Goal: Information Seeking & Learning: Learn about a topic

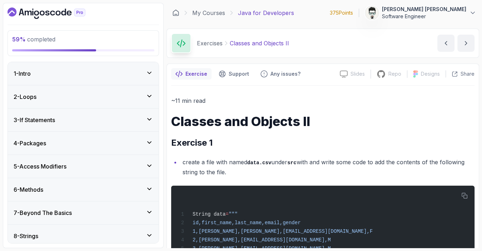
scroll to position [2498, 0]
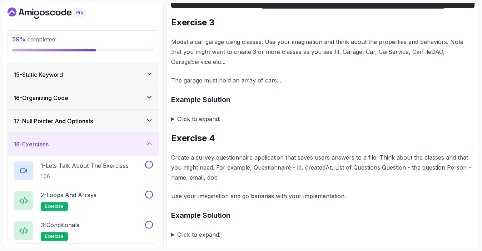
click at [173, 124] on summary "Click to expand!" at bounding box center [322, 119] width 303 height 10
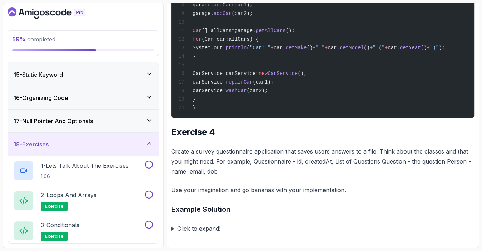
scroll to position [3646, 0]
click at [174, 228] on summary "Click to expand!" at bounding box center [322, 229] width 303 height 10
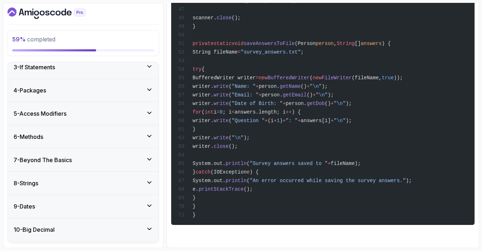
scroll to position [0, 0]
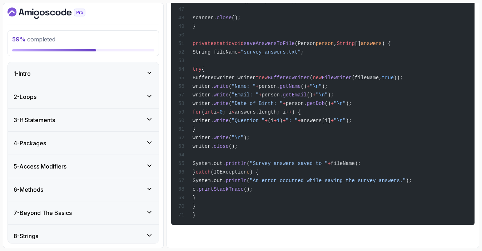
click at [51, 12] on icon "Dashboard" at bounding box center [47, 13] width 78 height 11
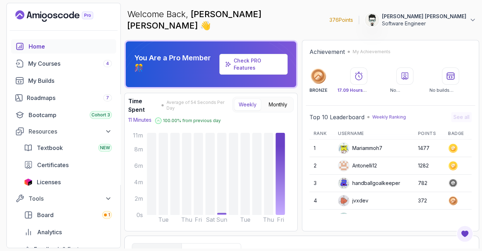
click at [343, 143] on img at bounding box center [343, 148] width 11 height 11
click at [364, 143] on div "Mariammoh7" at bounding box center [360, 148] width 44 height 11
click at [450, 145] on circle at bounding box center [452, 148] width 7 height 7
click at [452, 145] on circle at bounding box center [452, 148] width 7 height 7
click at [44, 216] on span "Board" at bounding box center [45, 215] width 16 height 9
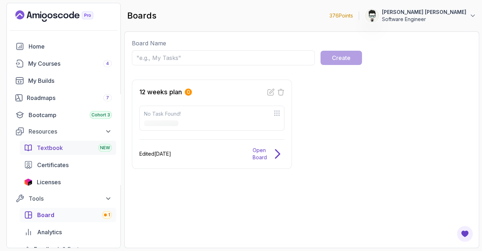
click at [57, 148] on span "Textbook" at bounding box center [50, 148] width 26 height 9
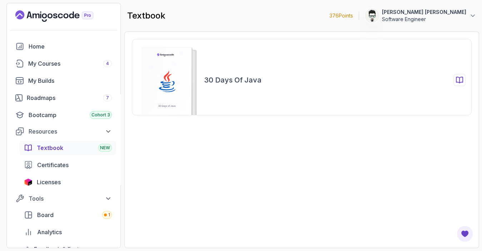
click at [221, 88] on div "30 Days of Java" at bounding box center [302, 77] width 340 height 76
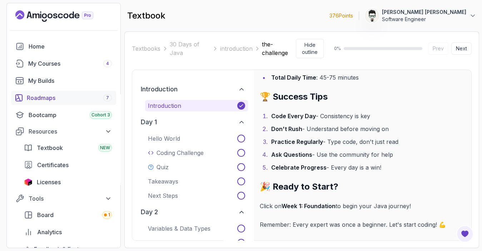
click at [42, 98] on div "Roadmaps 7" at bounding box center [69, 98] width 85 height 9
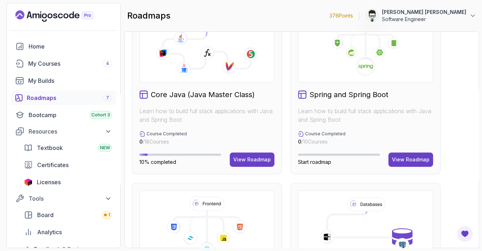
scroll to position [185, 0]
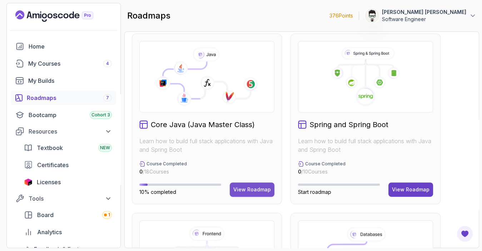
click at [256, 186] on div "View Roadmap" at bounding box center [252, 189] width 38 height 7
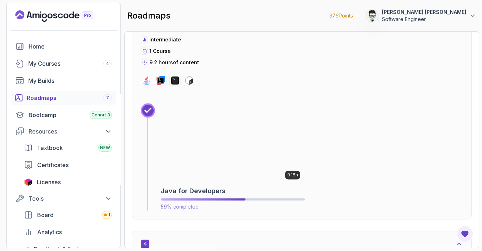
scroll to position [827, 0]
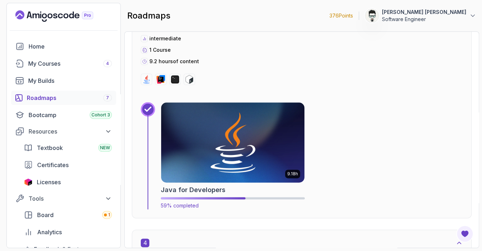
click at [214, 190] on h2 "Java for Developers" at bounding box center [193, 190] width 65 height 10
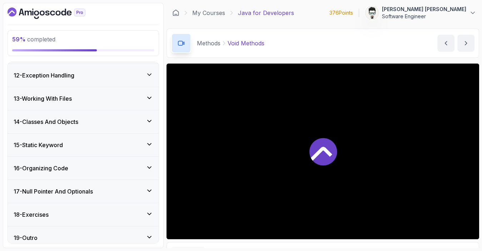
scroll to position [498, 0]
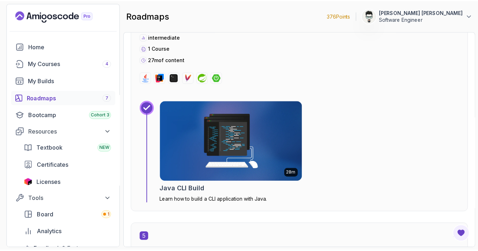
scroll to position [1079, 0]
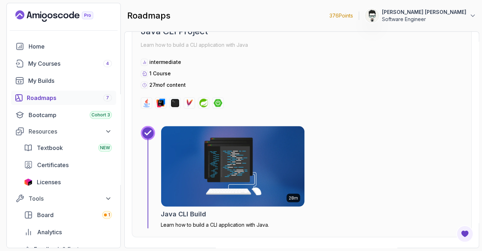
click at [199, 214] on h2 "Java CLI Build" at bounding box center [183, 214] width 45 height 10
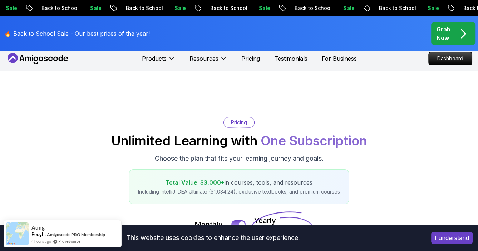
scroll to position [43, 0]
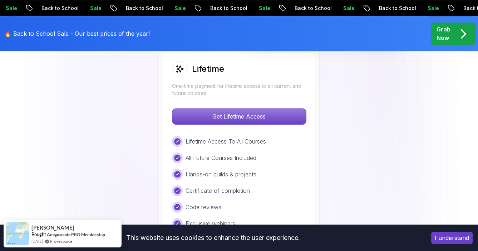
scroll to position [562, 0]
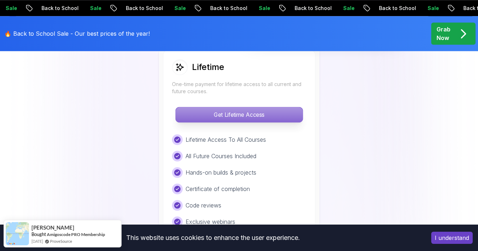
click at [281, 114] on p "Get Lifetime Access" at bounding box center [238, 114] width 127 height 15
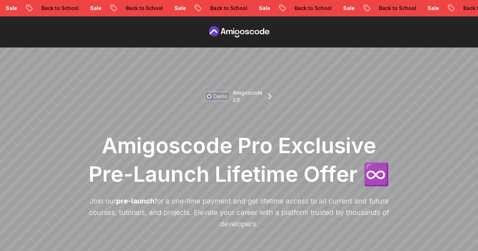
click at [457, 8] on p "Back to School" at bounding box center [481, 8] width 49 height 7
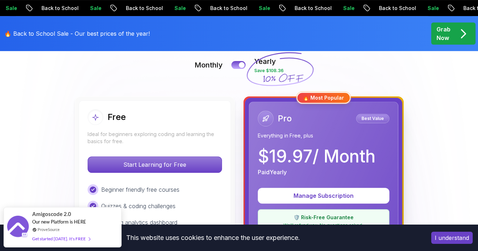
scroll to position [134, 0]
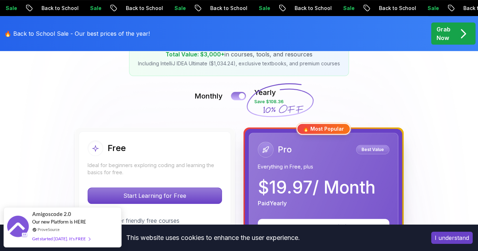
click at [237, 95] on button at bounding box center [238, 96] width 15 height 8
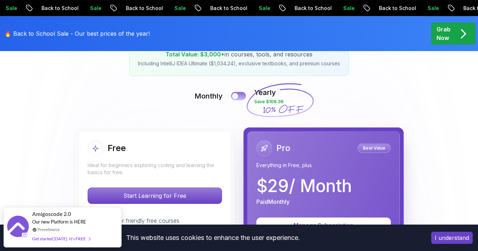
click at [239, 97] on button at bounding box center [238, 96] width 15 height 8
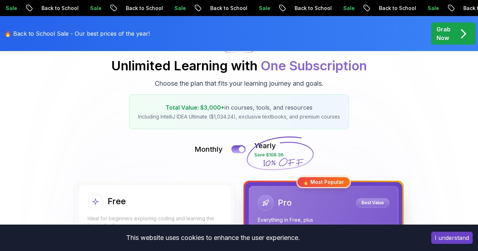
scroll to position [40, 0]
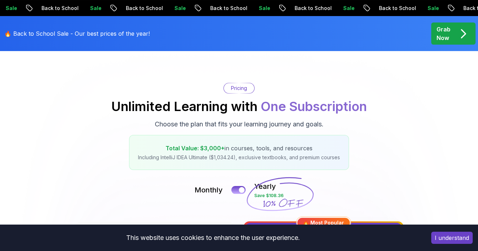
click at [442, 36] on p "Grab Now" at bounding box center [443, 33] width 14 height 17
click at [441, 39] on p "Grab Now" at bounding box center [443, 33] width 14 height 17
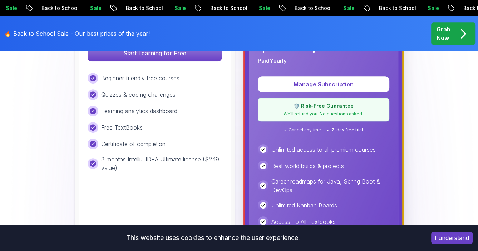
scroll to position [281, 0]
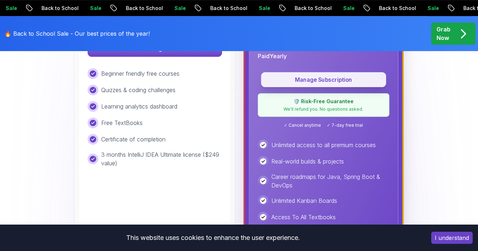
click at [321, 84] on button "Manage Subscription" at bounding box center [323, 79] width 125 height 15
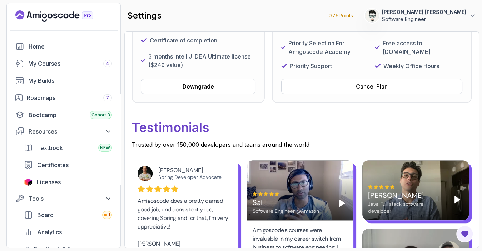
scroll to position [59, 0]
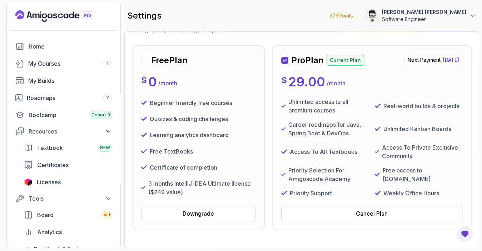
click at [404, 65] on p "Next Payment: [DATE]" at bounding box center [433, 60] width 58 height 11
click at [404, 64] on p "Next Payment: [DATE]" at bounding box center [433, 60] width 58 height 11
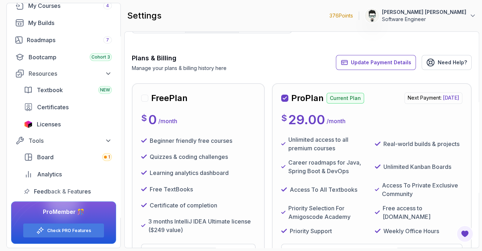
scroll to position [0, 0]
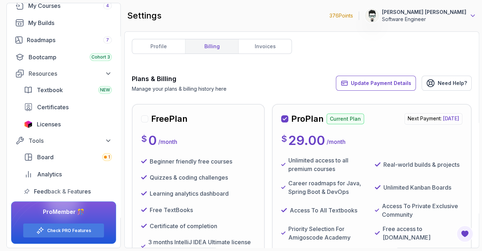
click at [473, 14] on icon at bounding box center [472, 15] width 7 height 7
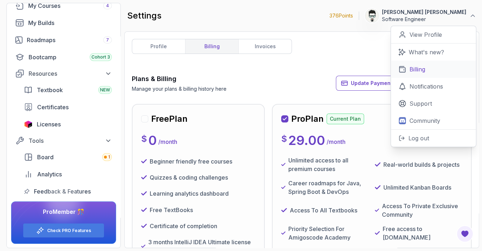
click at [434, 73] on link "Billing" at bounding box center [433, 69] width 85 height 17
click at [406, 68] on link "Billing" at bounding box center [433, 69] width 85 height 17
click at [417, 70] on p "Billing" at bounding box center [417, 69] width 16 height 9
click at [425, 35] on p "View Profile" at bounding box center [425, 34] width 33 height 9
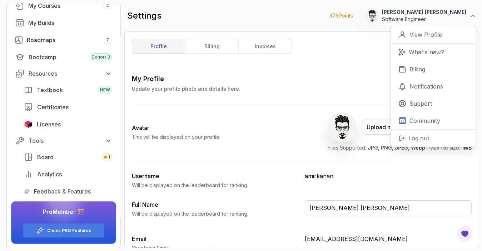
click at [293, 75] on div "My Profile Update your profile photo and details here. Save" at bounding box center [302, 83] width 340 height 19
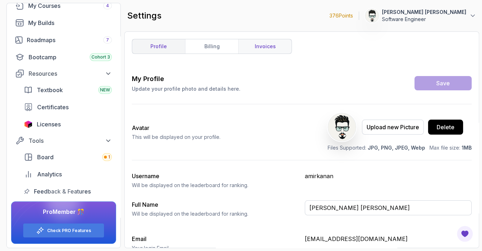
click at [262, 48] on link "invoices" at bounding box center [264, 46] width 53 height 14
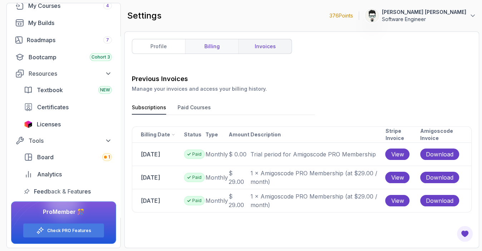
click at [205, 45] on link "billing" at bounding box center [211, 46] width 53 height 14
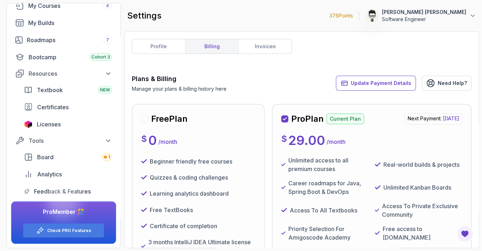
click at [335, 124] on p "Current Plan" at bounding box center [345, 119] width 38 height 11
click at [344, 124] on p "Current Plan" at bounding box center [345, 119] width 38 height 11
click at [301, 125] on h2 "Pro Plan" at bounding box center [307, 118] width 33 height 11
click at [284, 121] on icon at bounding box center [285, 119] width 4 height 4
click at [179, 132] on div "Free Plan $ 0 / month Beginner friendly free courses Quizzes & coding challenge…" at bounding box center [198, 196] width 114 height 166
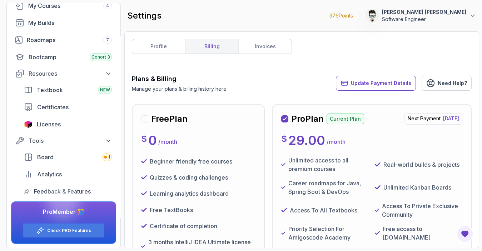
click at [144, 118] on div at bounding box center [144, 118] width 7 height 7
click at [438, 84] on link "Need Help?" at bounding box center [446, 83] width 50 height 15
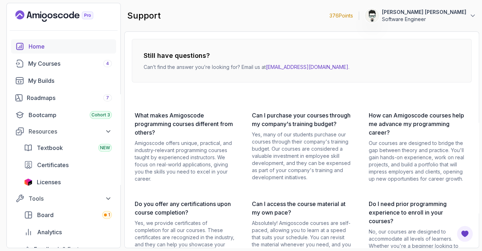
click at [35, 48] on div "Home" at bounding box center [70, 46] width 83 height 9
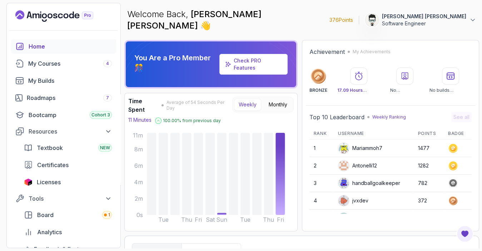
click at [353, 16] on p "376 Points" at bounding box center [341, 19] width 24 height 7
click at [88, 16] on icon "Landing page" at bounding box center [87, 16] width 11 height 8
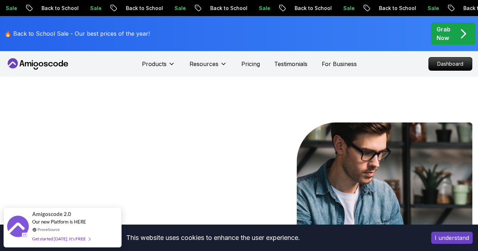
click at [448, 39] on p "Grab Now" at bounding box center [443, 33] width 14 height 17
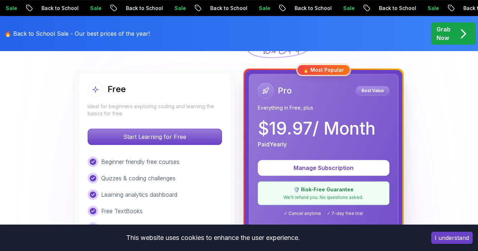
scroll to position [195, 0]
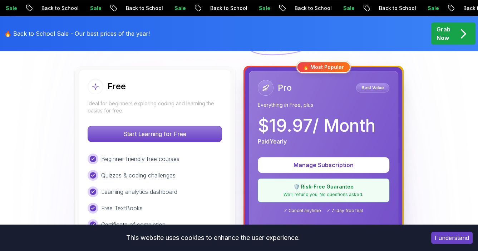
click at [373, 90] on p "Best Value" at bounding box center [372, 87] width 31 height 7
click at [344, 117] on p "$ 19.97 / Month" at bounding box center [317, 125] width 118 height 17
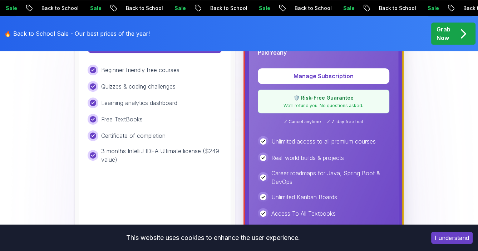
scroll to position [310, 0]
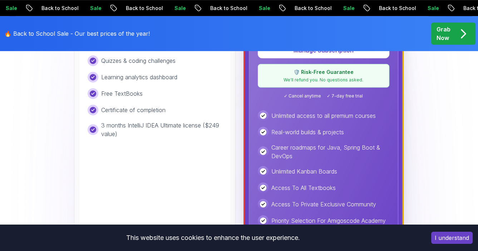
click at [322, 78] on p "We'll refund you. No questions asked." at bounding box center [323, 80] width 122 height 6
click at [323, 78] on p "We'll refund you. No questions asked." at bounding box center [323, 80] width 122 height 6
click at [310, 94] on span "✓ Cancel anytime" at bounding box center [302, 96] width 37 height 6
click at [356, 98] on div "Pro Best Value Everything in Free, plus $ 19.97 / Month Paid Yearly Manage Subs…" at bounding box center [323, 120] width 149 height 328
click at [341, 81] on p "We'll refund you. No questions asked." at bounding box center [323, 80] width 122 height 6
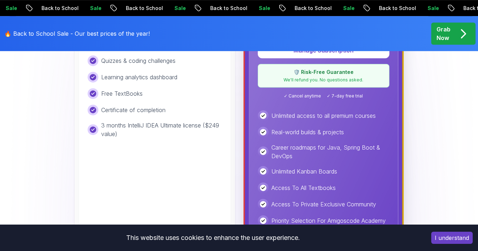
click at [334, 79] on p "We'll refund you. No questions asked." at bounding box center [323, 80] width 122 height 6
click at [303, 80] on p "We'll refund you. No questions asked." at bounding box center [323, 80] width 122 height 6
click at [299, 81] on p "We'll refund you. No questions asked." at bounding box center [323, 80] width 122 height 6
click at [298, 81] on p "We'll refund you. No questions asked." at bounding box center [323, 80] width 122 height 6
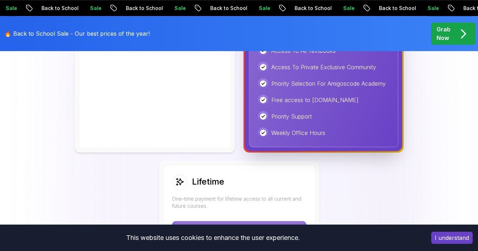
scroll to position [473, 0]
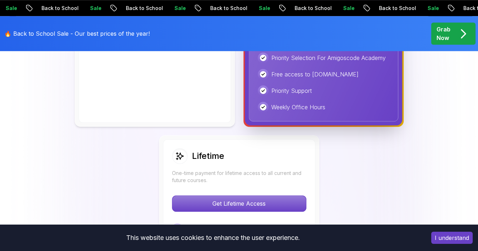
click at [331, 93] on div "Priority Support" at bounding box center [323, 90] width 131 height 11
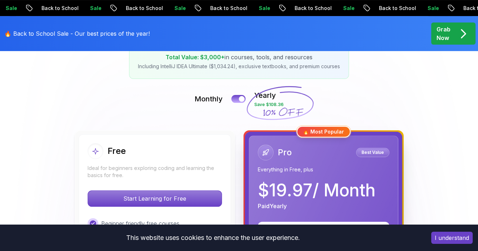
scroll to position [160, 0]
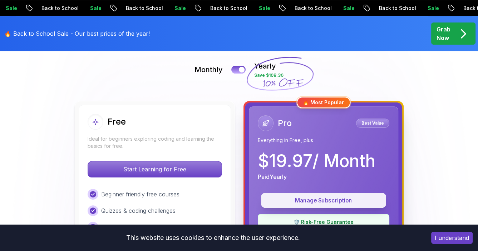
click at [321, 199] on p "Manage Subscription" at bounding box center [323, 200] width 109 height 8
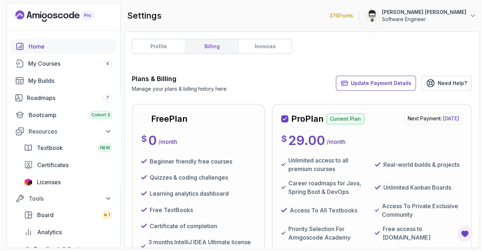
click at [37, 49] on div "Home" at bounding box center [70, 46] width 83 height 9
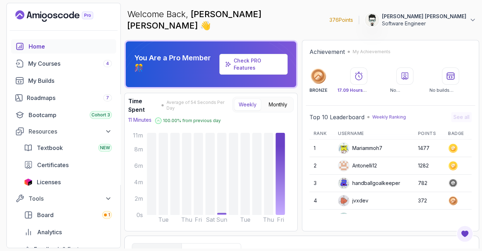
click at [52, 16] on icon "Landing page" at bounding box center [50, 16] width 5 height 5
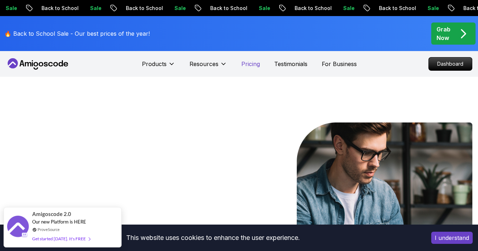
click at [246, 63] on p "Pricing" at bounding box center [250, 64] width 19 height 9
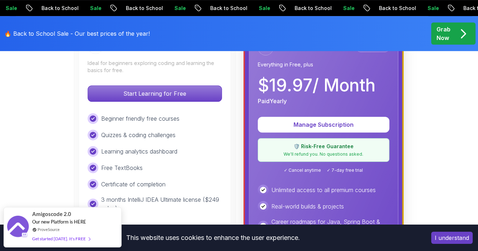
scroll to position [253, 0]
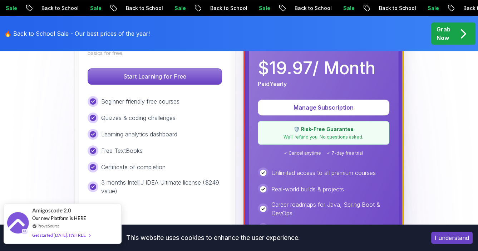
click at [50, 236] on div "Get started [DATE]. It's FREE" at bounding box center [61, 235] width 58 height 8
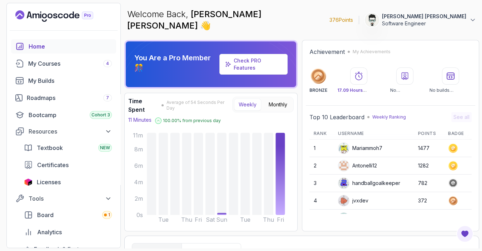
click at [46, 46] on div "Home" at bounding box center [70, 46] width 83 height 9
click at [36, 47] on div "Home" at bounding box center [70, 46] width 83 height 9
click at [54, 16] on icon "Landing page" at bounding box center [54, 15] width 78 height 11
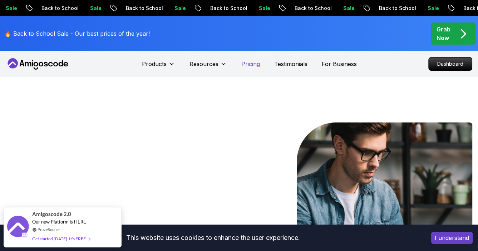
click at [258, 63] on p "Pricing" at bounding box center [250, 64] width 19 height 9
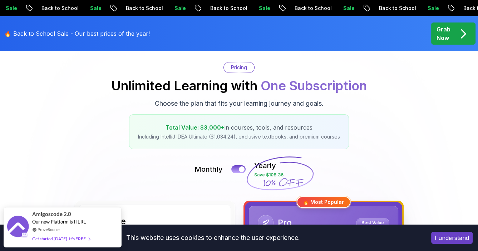
scroll to position [127, 0]
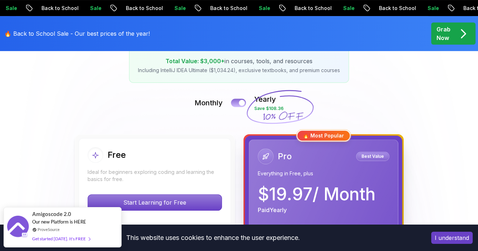
click at [240, 104] on div at bounding box center [242, 103] width 6 height 6
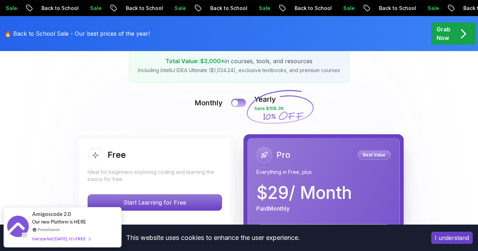
click at [238, 102] on div at bounding box center [235, 103] width 6 height 6
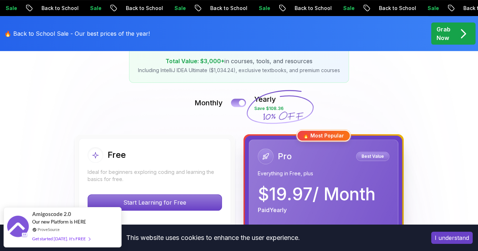
click at [238, 103] on button at bounding box center [238, 103] width 15 height 8
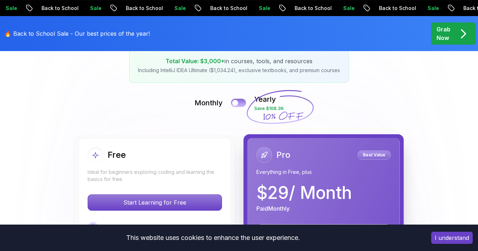
click at [240, 103] on button at bounding box center [238, 103] width 15 height 8
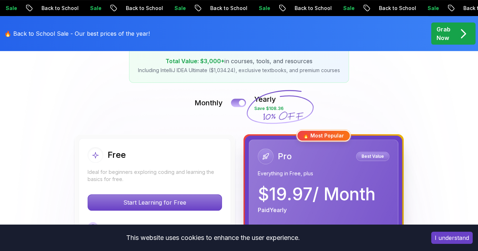
click at [240, 103] on div at bounding box center [242, 103] width 6 height 6
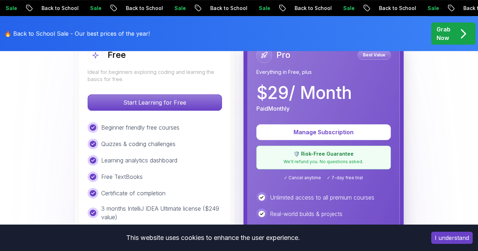
scroll to position [209, 0]
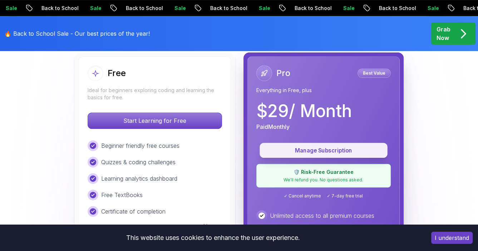
click at [300, 144] on button "Manage Subscription" at bounding box center [323, 150] width 128 height 15
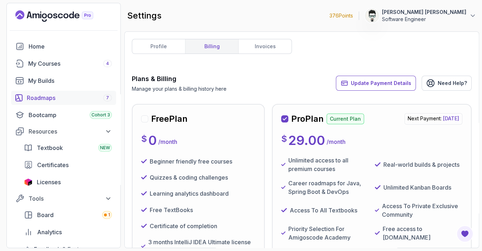
click at [43, 94] on div "Roadmaps 7" at bounding box center [69, 98] width 85 height 9
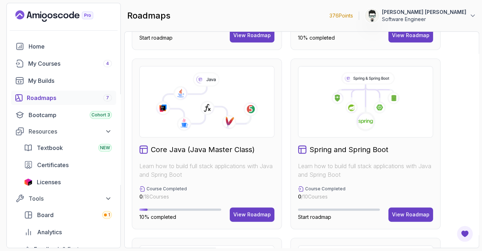
scroll to position [161, 0]
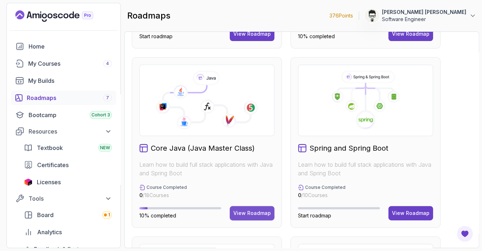
click at [243, 216] on div "View Roadmap" at bounding box center [252, 213] width 38 height 7
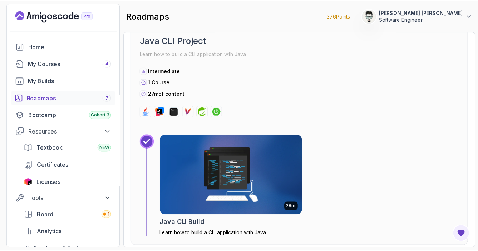
scroll to position [1137, 0]
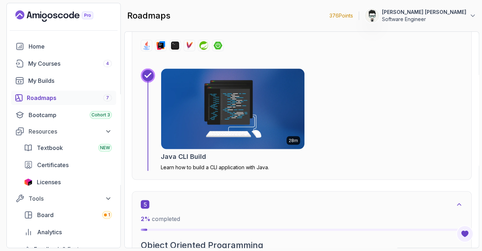
click at [186, 156] on h2 "Java CLI Build" at bounding box center [183, 156] width 45 height 10
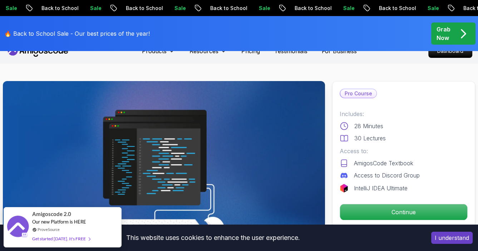
scroll to position [26, 0]
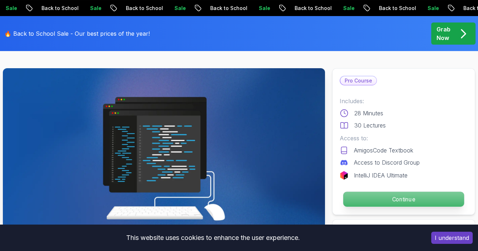
click at [421, 203] on p "Continue" at bounding box center [403, 199] width 121 height 15
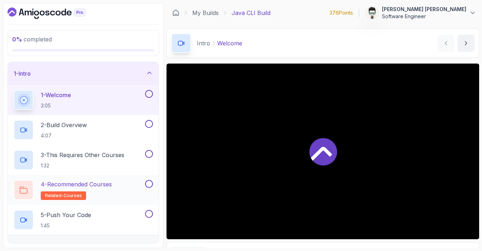
click at [112, 185] on p "4 - Recommended Courses" at bounding box center [76, 184] width 71 height 9
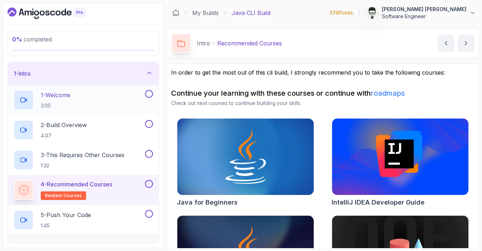
click at [78, 96] on div "1 - Welcome 3:05" at bounding box center [79, 100] width 130 height 20
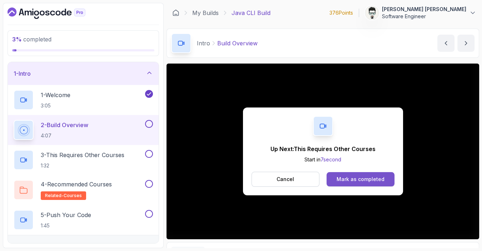
click at [379, 176] on div "Mark as completed" at bounding box center [360, 179] width 48 height 7
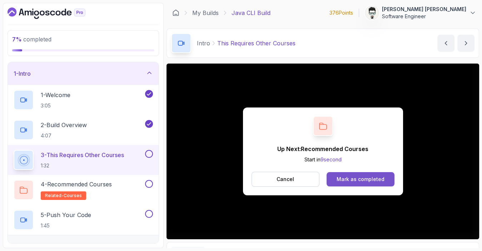
click at [378, 181] on div "Mark as completed" at bounding box center [360, 179] width 48 height 7
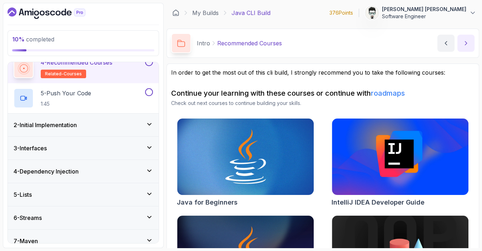
click at [465, 46] on icon "next content" at bounding box center [465, 43] width 7 height 7
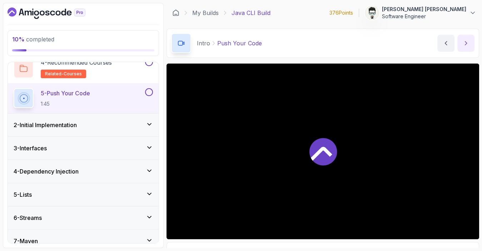
scroll to position [126, 0]
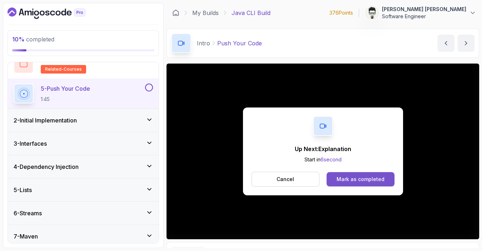
click at [340, 181] on div "Mark as completed" at bounding box center [360, 179] width 48 height 7
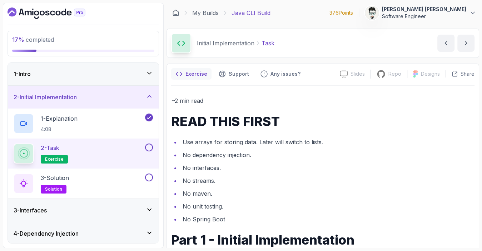
click at [129, 206] on div "3 - Interfaces" at bounding box center [83, 210] width 139 height 9
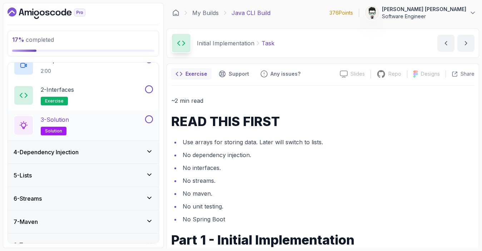
scroll to position [140, 0]
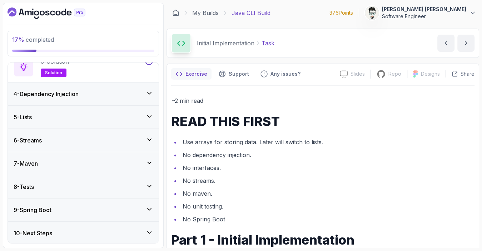
click at [101, 93] on div "4 - Dependency Injection" at bounding box center [83, 94] width 139 height 9
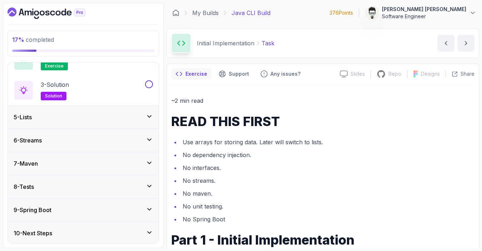
click at [96, 114] on div "5 - Lists" at bounding box center [83, 117] width 139 height 9
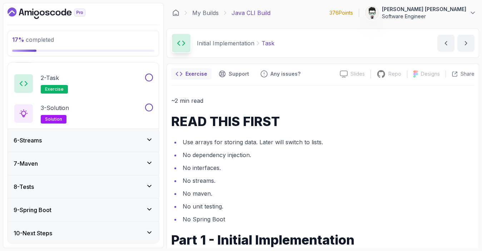
click at [100, 137] on div "6 - Streams" at bounding box center [83, 140] width 139 height 9
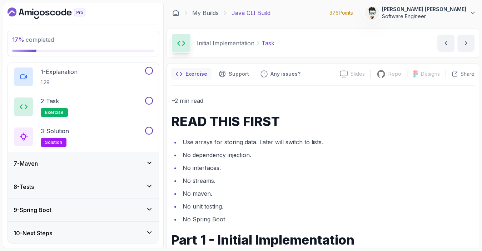
click at [115, 208] on div "9 - Spring Boot" at bounding box center [83, 210] width 139 height 9
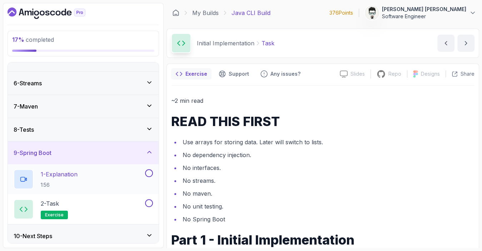
scroll to position [110, 0]
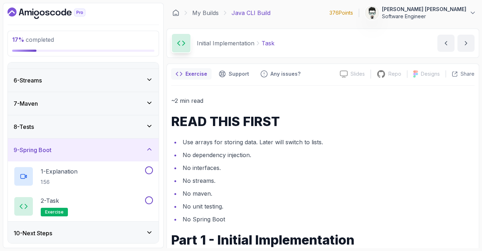
click at [119, 229] on div "10 - Next Steps" at bounding box center [83, 233] width 139 height 9
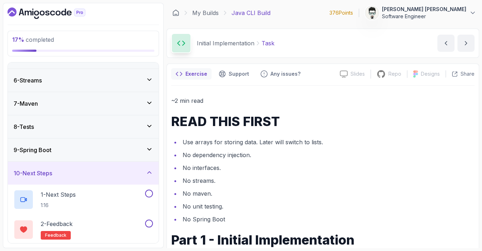
scroll to position [0, 0]
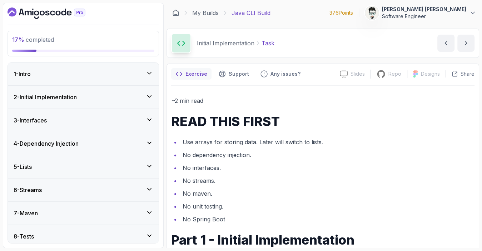
click at [100, 70] on div "1 - Intro" at bounding box center [83, 74] width 139 height 9
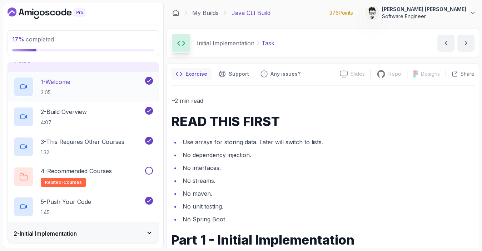
scroll to position [56, 0]
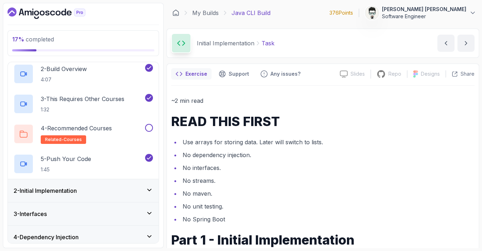
click at [110, 189] on div "2 - Initial Implementation" at bounding box center [83, 190] width 139 height 9
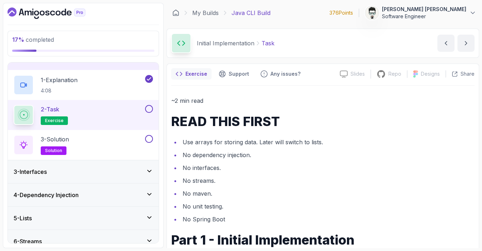
scroll to position [0, 0]
